Goal: Information Seeking & Learning: Learn about a topic

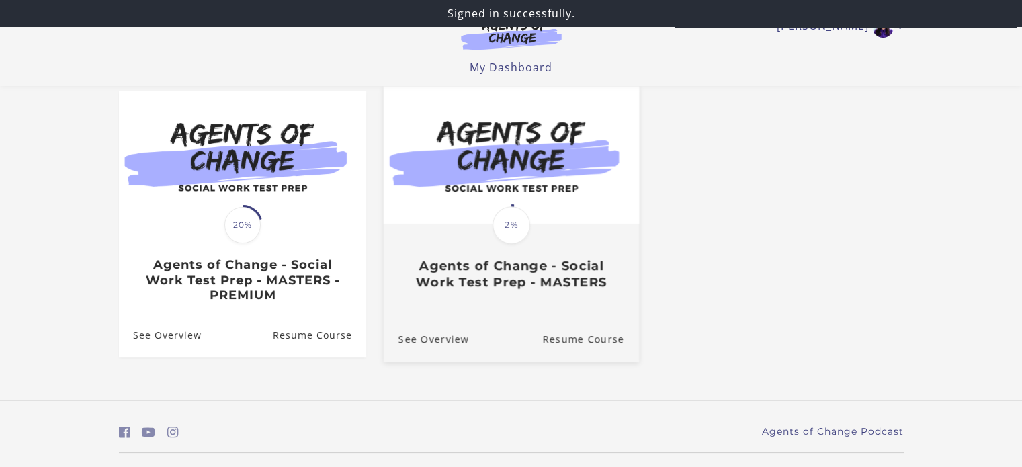
scroll to position [151, 0]
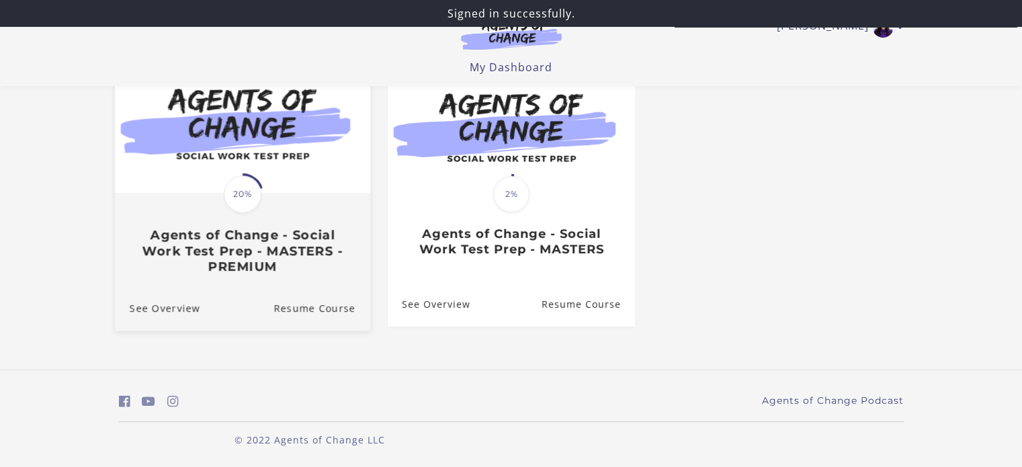
click at [288, 243] on h3 "Agents of Change - Social Work Test Prep - MASTERS - PREMIUM" at bounding box center [242, 251] width 226 height 47
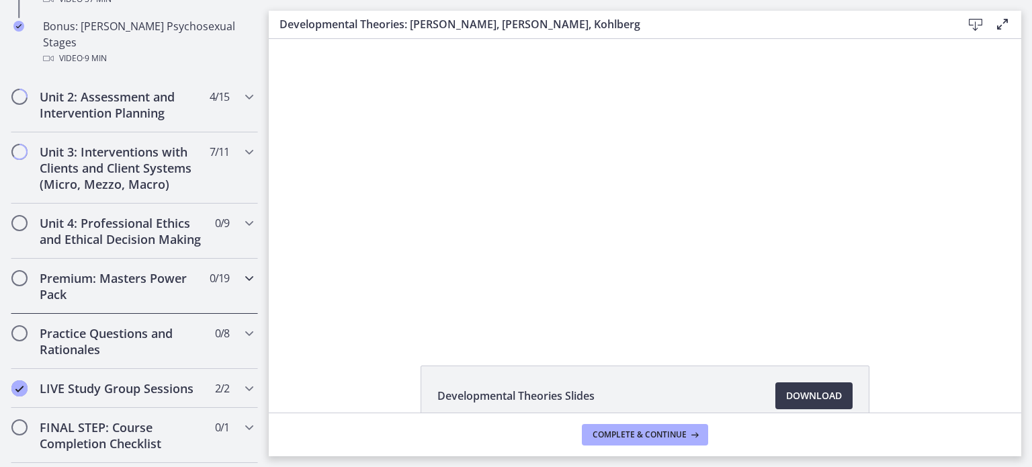
scroll to position [1342, 0]
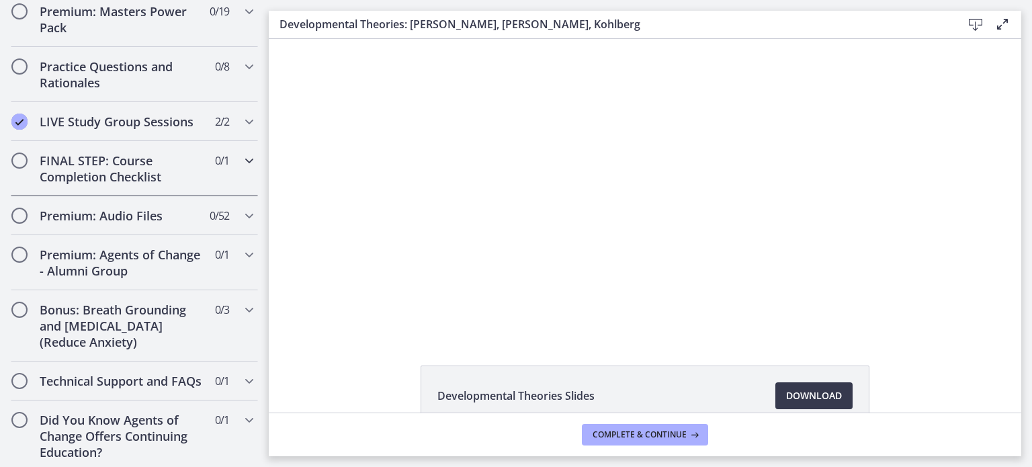
click at [125, 158] on h2 "FINAL STEP: Course Completion Checklist" at bounding box center [122, 169] width 164 height 32
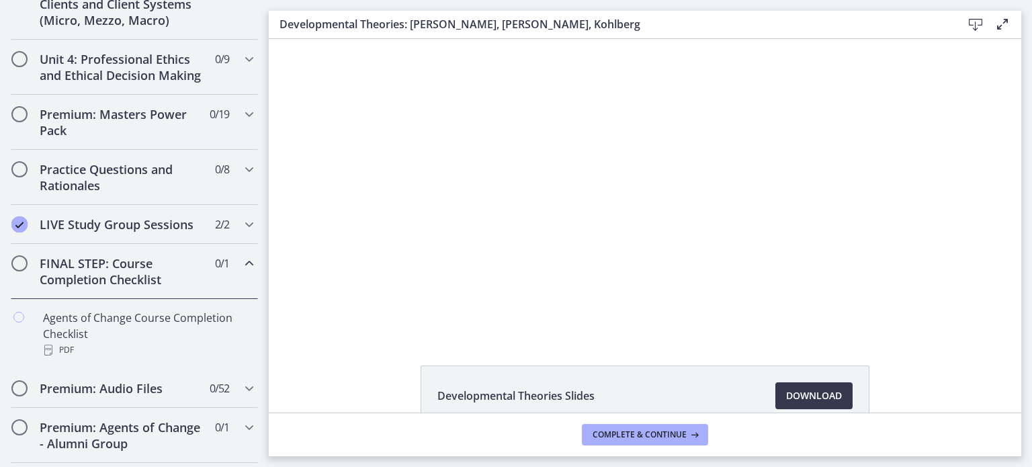
scroll to position [490, 0]
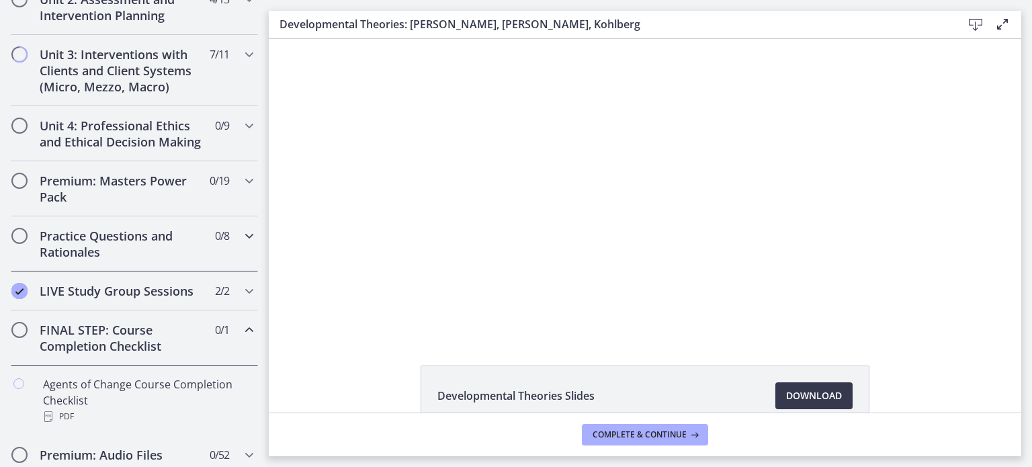
click at [118, 260] on h2 "Practice Questions and Rationales" at bounding box center [122, 244] width 164 height 32
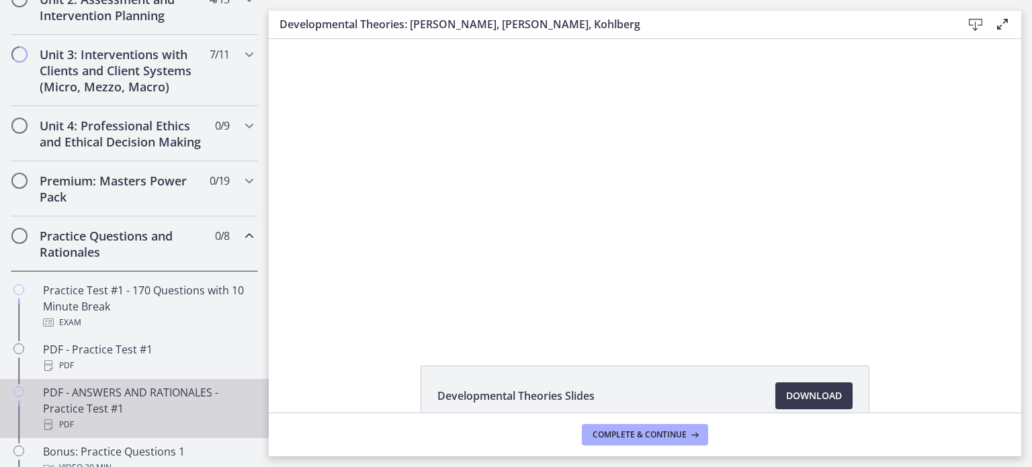
click at [108, 419] on div "PDF - ANSWERS AND RATIONALES - Practice Test #1 PDF" at bounding box center [148, 408] width 210 height 48
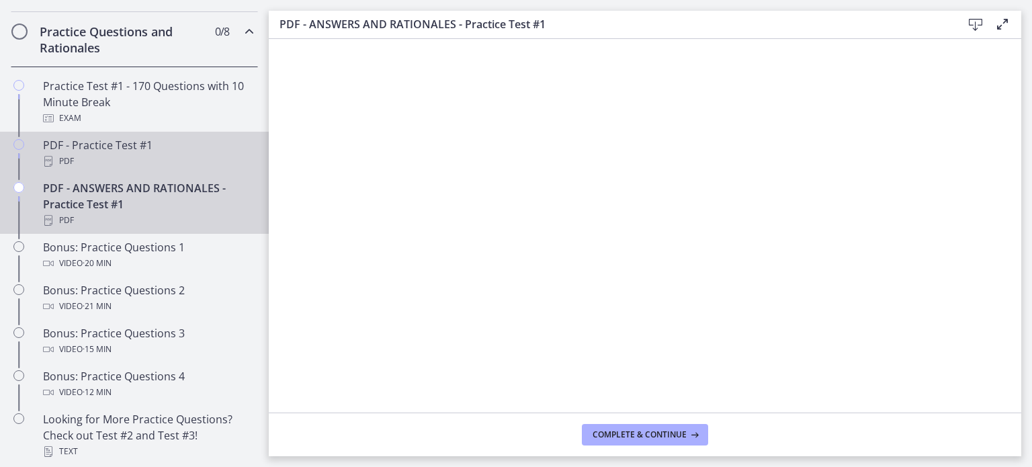
scroll to position [759, 0]
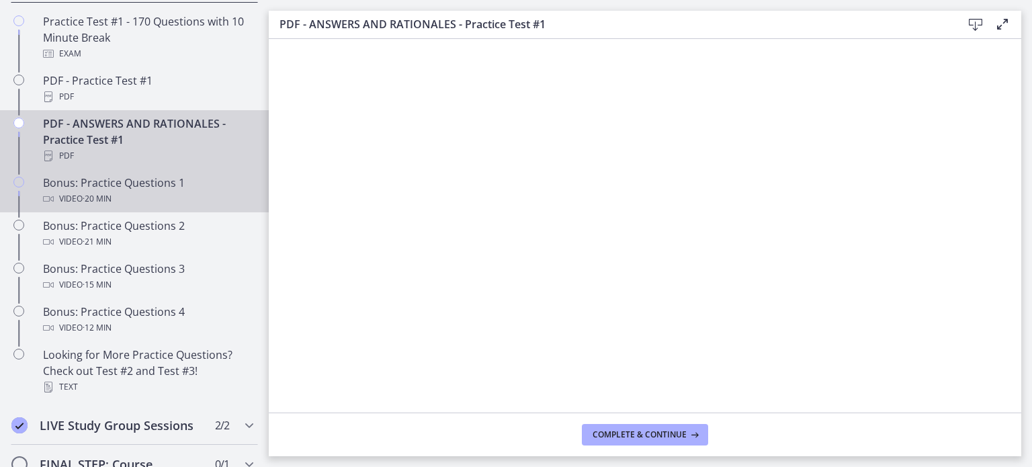
click at [196, 207] on div "Video · 20 min" at bounding box center [148, 199] width 210 height 16
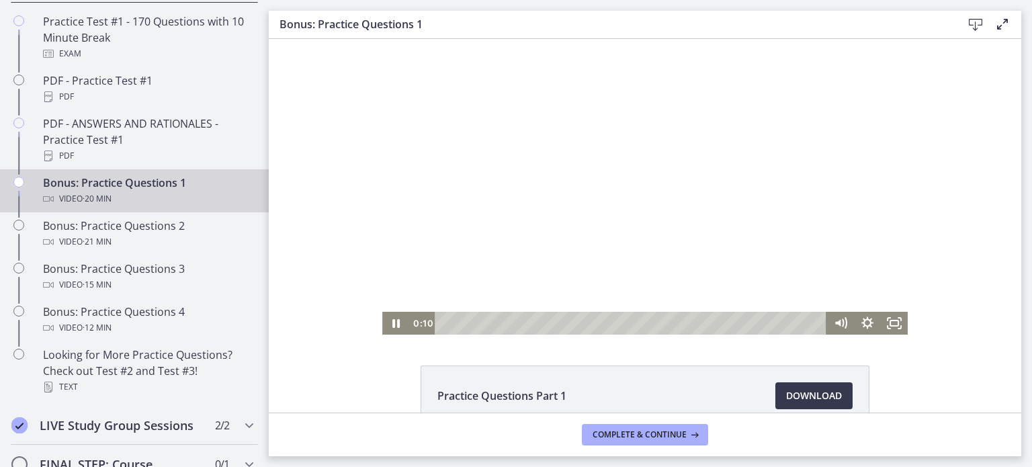
click at [554, 216] on div at bounding box center [644, 187] width 525 height 296
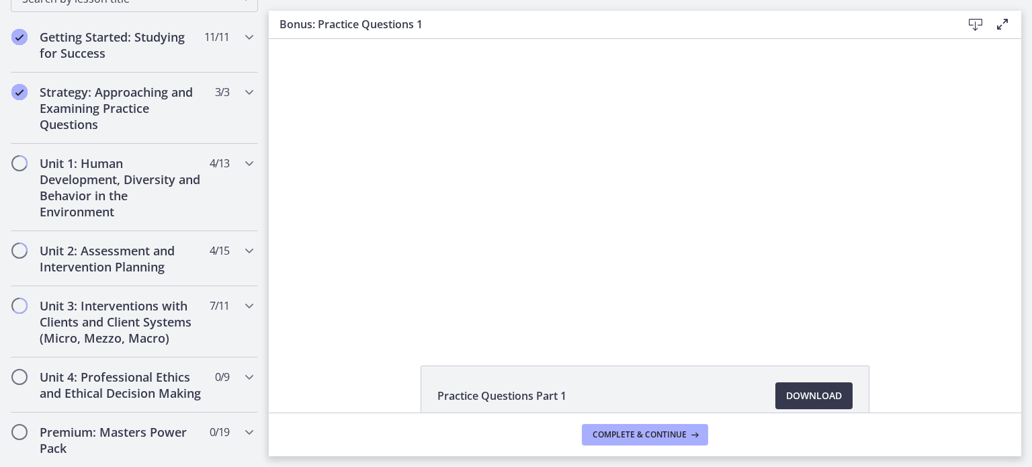
scroll to position [288, 0]
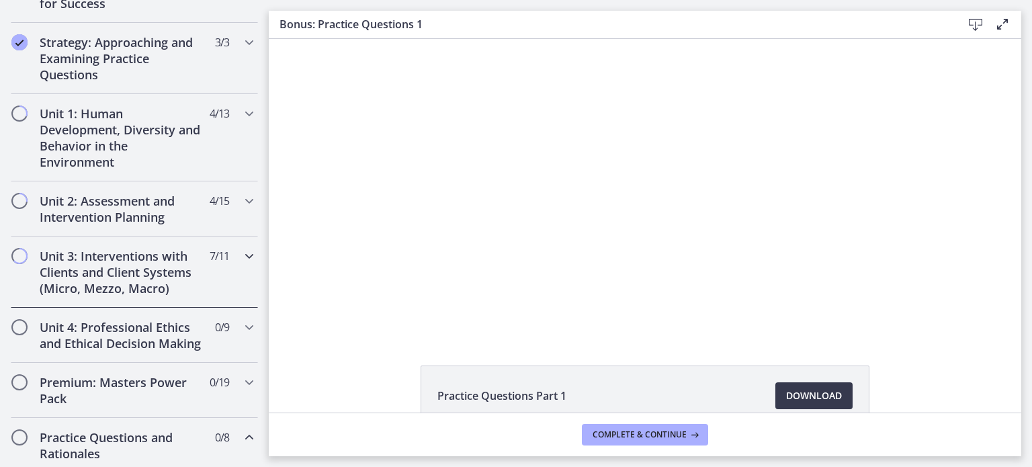
click at [183, 251] on h2 "Unit 3: Interventions with Clients and Client Systems (Micro, Mezzo, Macro)" at bounding box center [122, 272] width 164 height 48
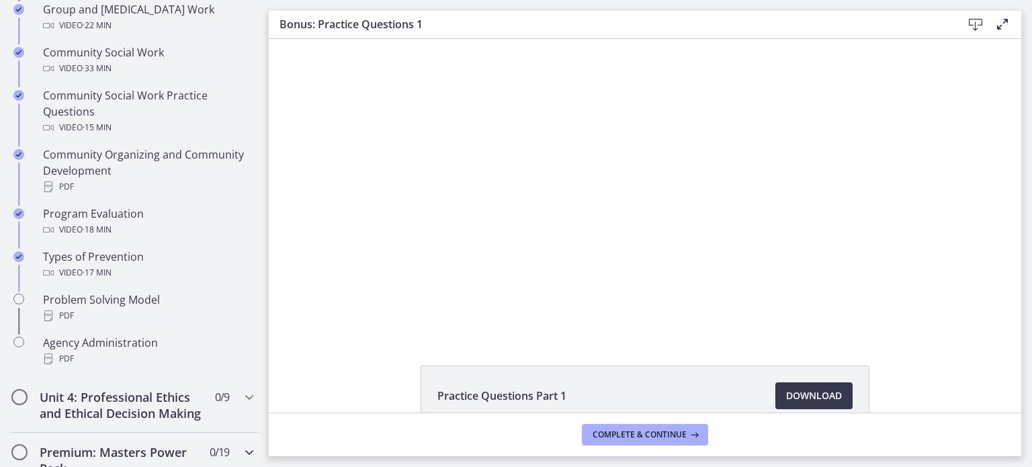
scroll to position [893, 0]
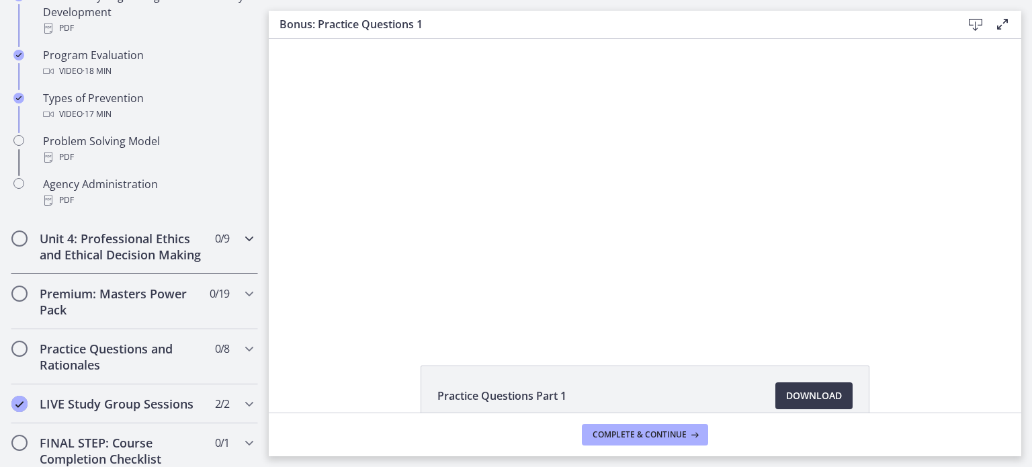
click at [215, 238] on span "0 / 9 Completed" at bounding box center [222, 238] width 14 height 16
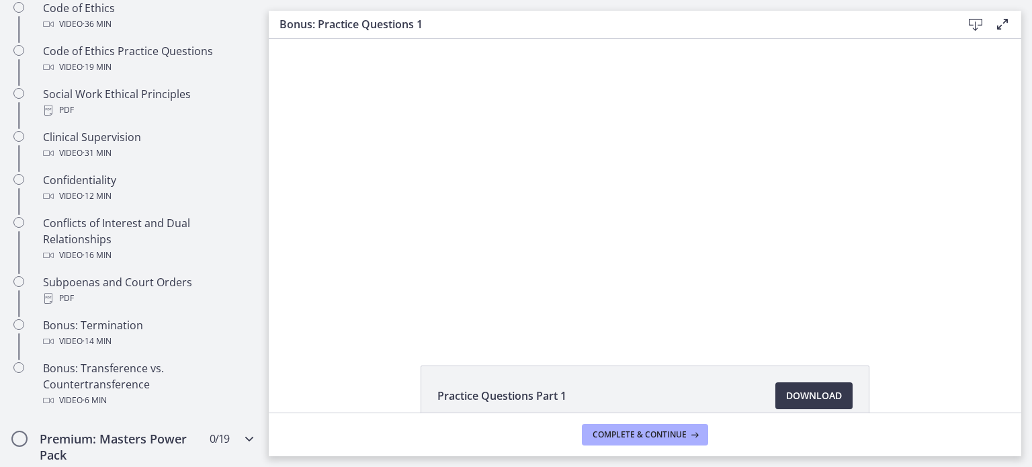
scroll to position [624, 0]
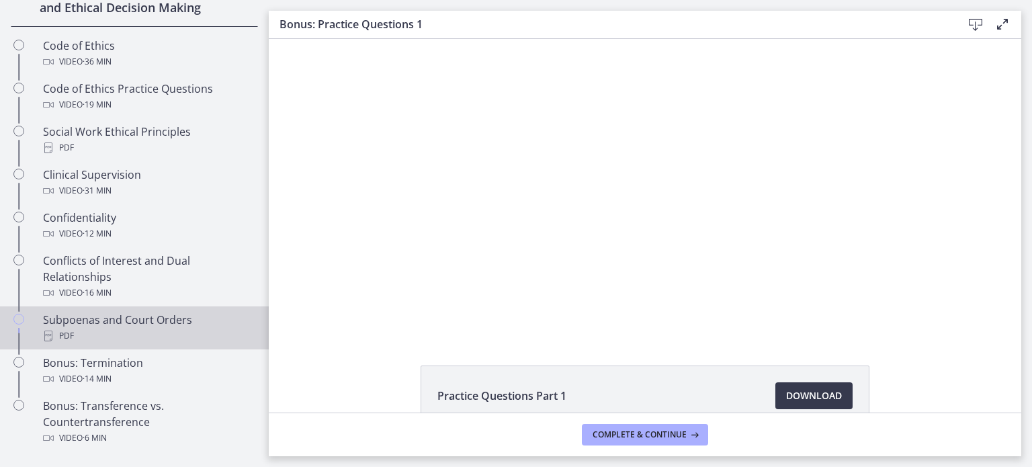
click at [134, 341] on div "Subpoenas and Court Orders PDF" at bounding box center [148, 328] width 210 height 32
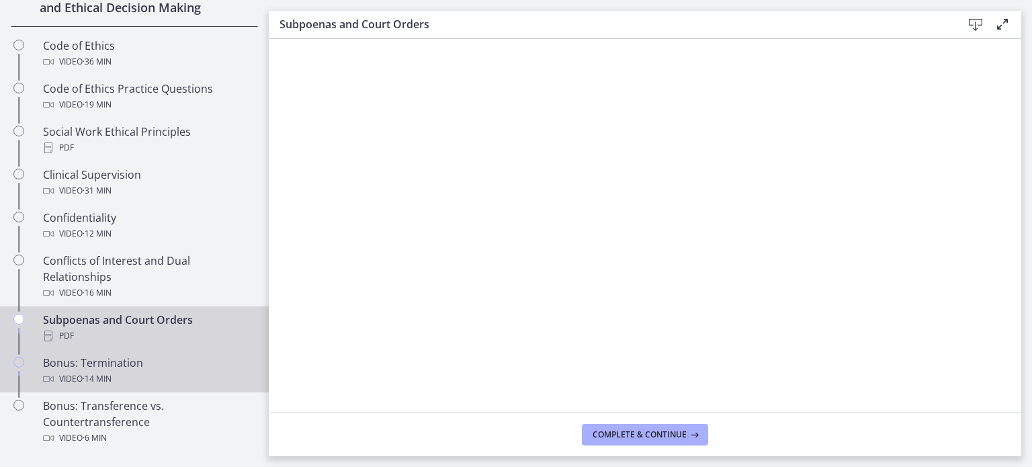
click at [118, 370] on div "Bonus: Termination Video · 14 min" at bounding box center [148, 371] width 210 height 32
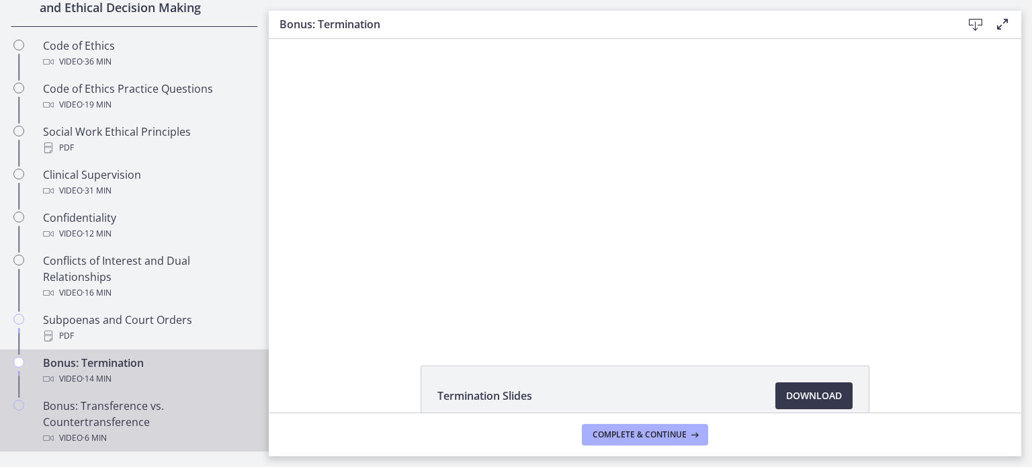
click at [155, 421] on div "Bonus: Transference vs. Countertransference Video · 6 min" at bounding box center [148, 422] width 210 height 48
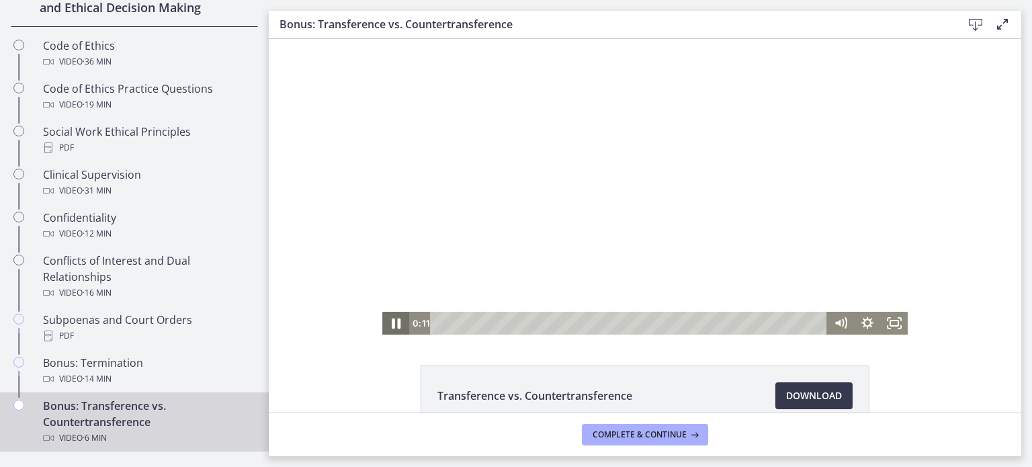
click at [395, 323] on icon "Pause" at bounding box center [396, 324] width 32 height 28
